Goal: Task Accomplishment & Management: Use online tool/utility

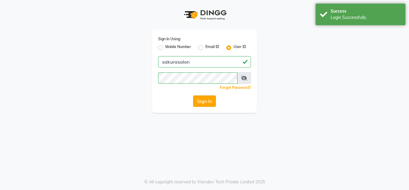
click at [200, 103] on button "Sign In" at bounding box center [204, 100] width 23 height 11
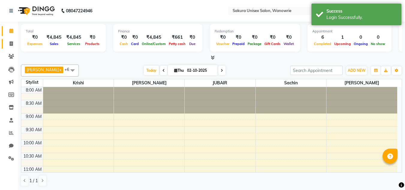
click at [11, 47] on link "Invoice" at bounding box center [9, 44] width 14 height 10
select select "7662"
select select "service"
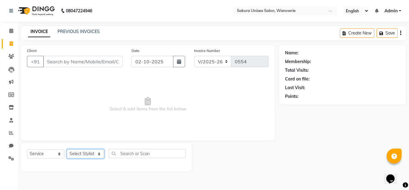
click at [84, 155] on select "Select Stylist [PERSON_NAME] [PERSON_NAME] krishi [PERSON_NAME] sachin" at bounding box center [85, 153] width 37 height 9
select select "75574"
click at [67, 149] on select "Select Stylist [PERSON_NAME] [PERSON_NAME] krishi [PERSON_NAME] sachin" at bounding box center [85, 153] width 37 height 9
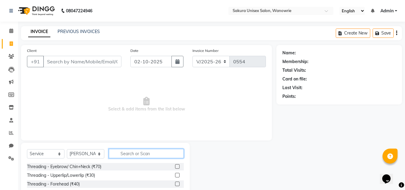
click at [162, 155] on input "text" at bounding box center [146, 153] width 75 height 9
type input "threading"
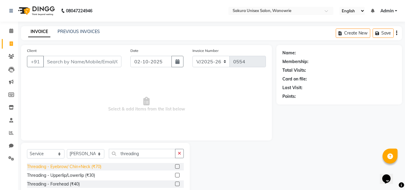
click at [58, 165] on div "Threading - Eyebrow/ Chin+Neck (₹70)" at bounding box center [64, 166] width 74 height 6
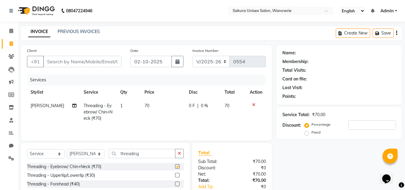
checkbox input "false"
click at [179, 151] on icon "button" at bounding box center [179, 153] width 3 height 4
click at [140, 153] on input "text" at bounding box center [146, 153] width 75 height 9
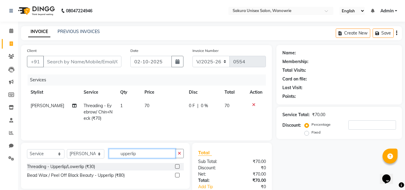
drag, startPoint x: 145, startPoint y: 154, endPoint x: 137, endPoint y: 150, distance: 9.5
click at [137, 150] on input "upperlip" at bounding box center [142, 153] width 67 height 9
type input "upperlip"
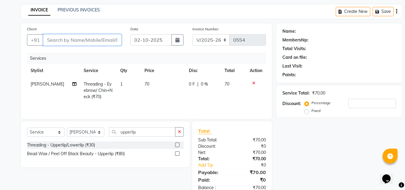
click at [75, 36] on input "Client" at bounding box center [82, 39] width 78 height 11
type input "8"
type input "0"
type input "8787"
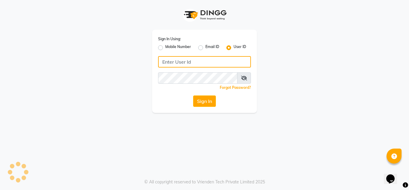
type input "sakurasalon"
